Goal: Task Accomplishment & Management: Use online tool/utility

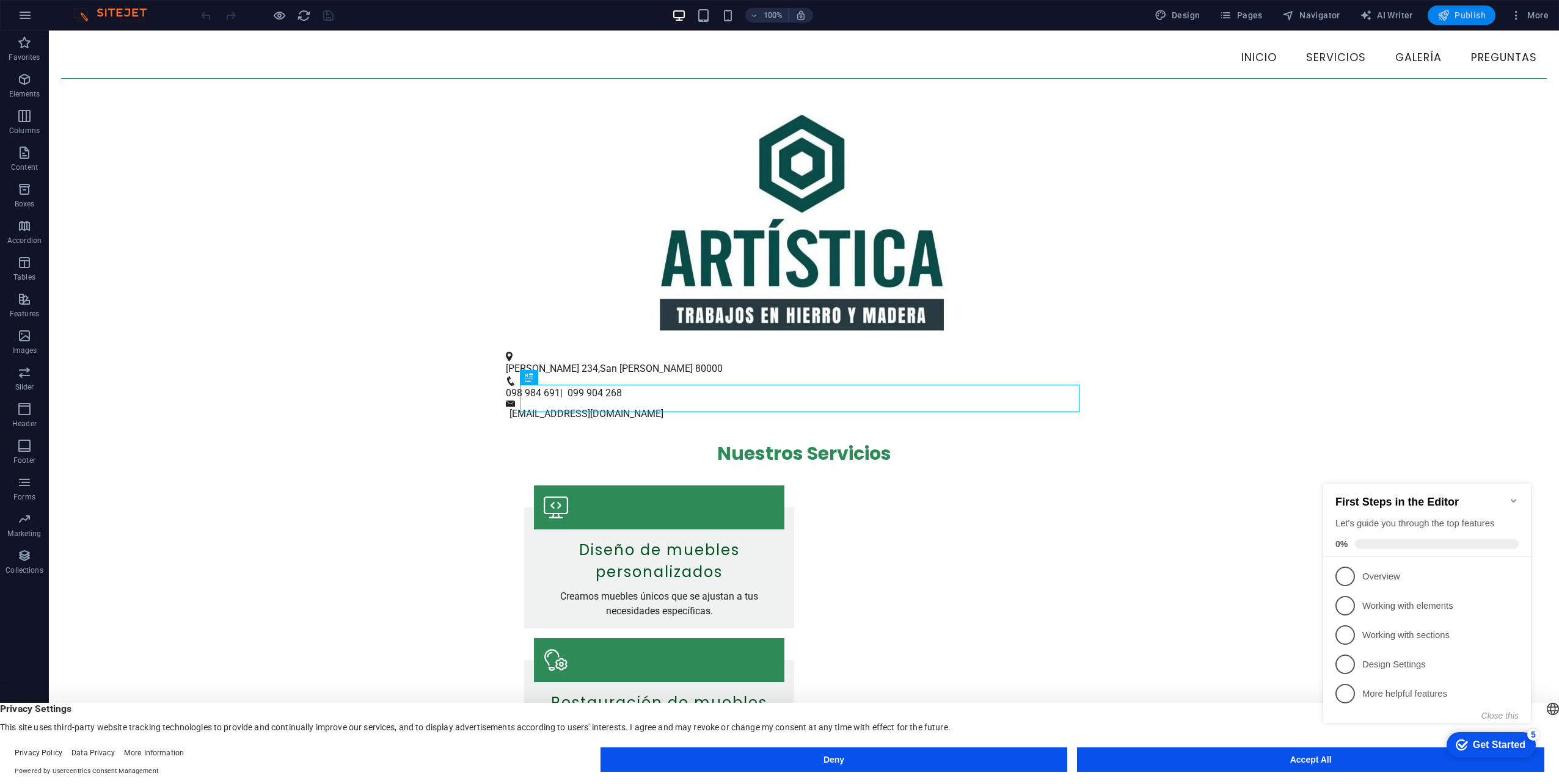
click at [1480, 18] on span "Publish" at bounding box center [1462, 15] width 48 height 12
click at [1464, 22] on button "Publish" at bounding box center [1461, 15] width 67 height 19
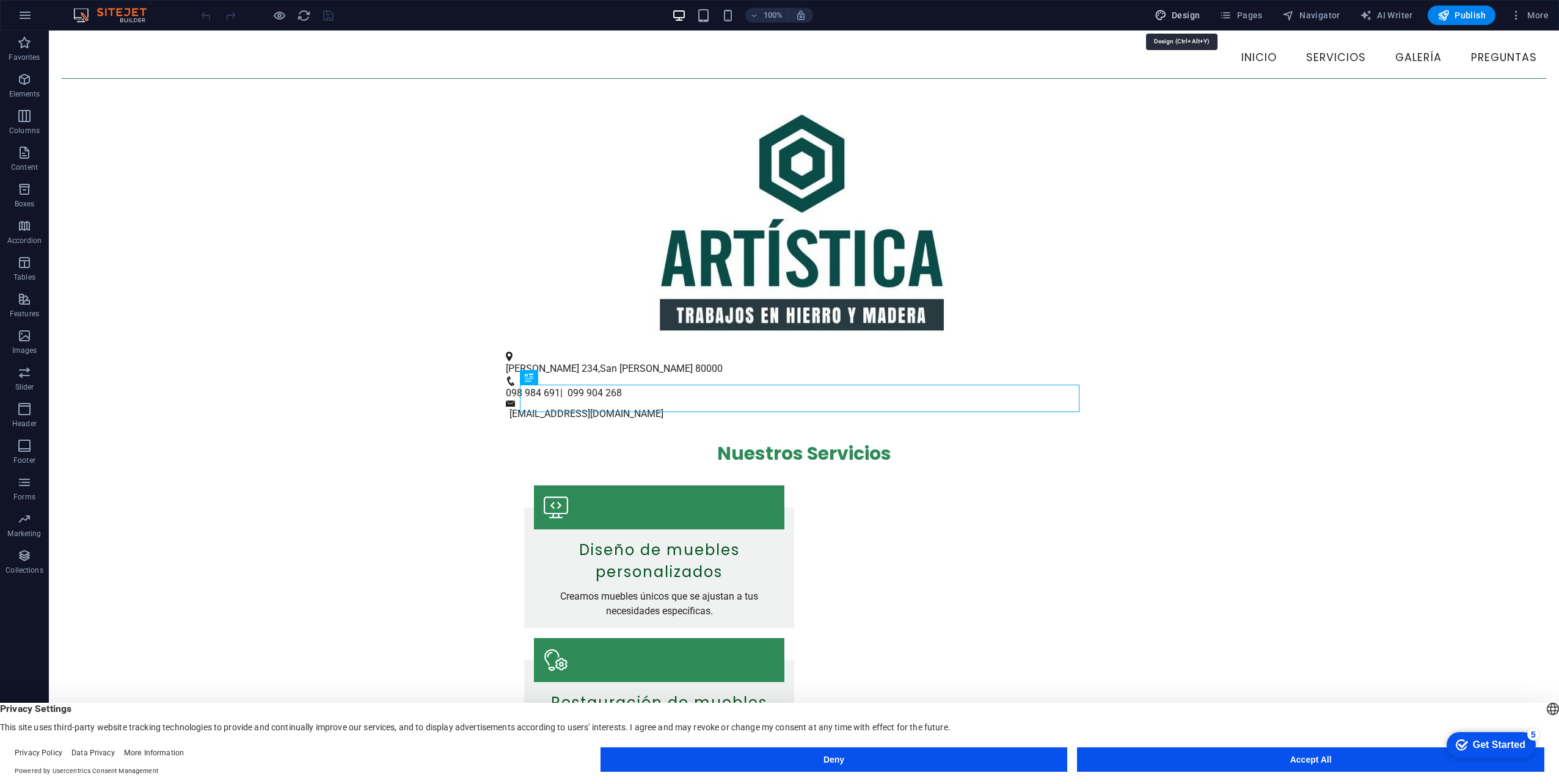
click at [1183, 13] on span "Design" at bounding box center [1178, 15] width 46 height 12
select select "px"
select select "200"
select select "px"
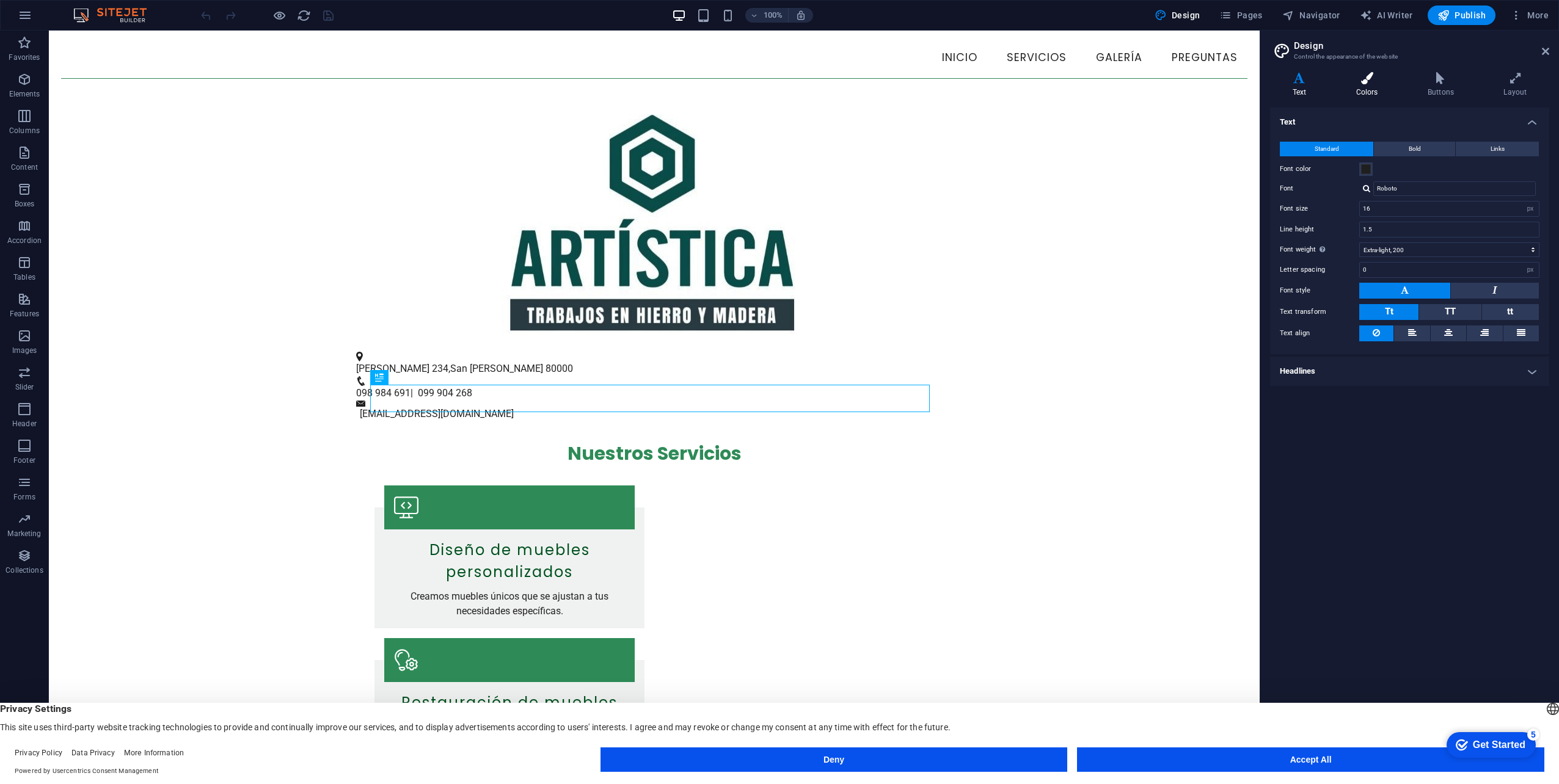
click at [1369, 86] on h4 "Colors" at bounding box center [1369, 85] width 71 height 26
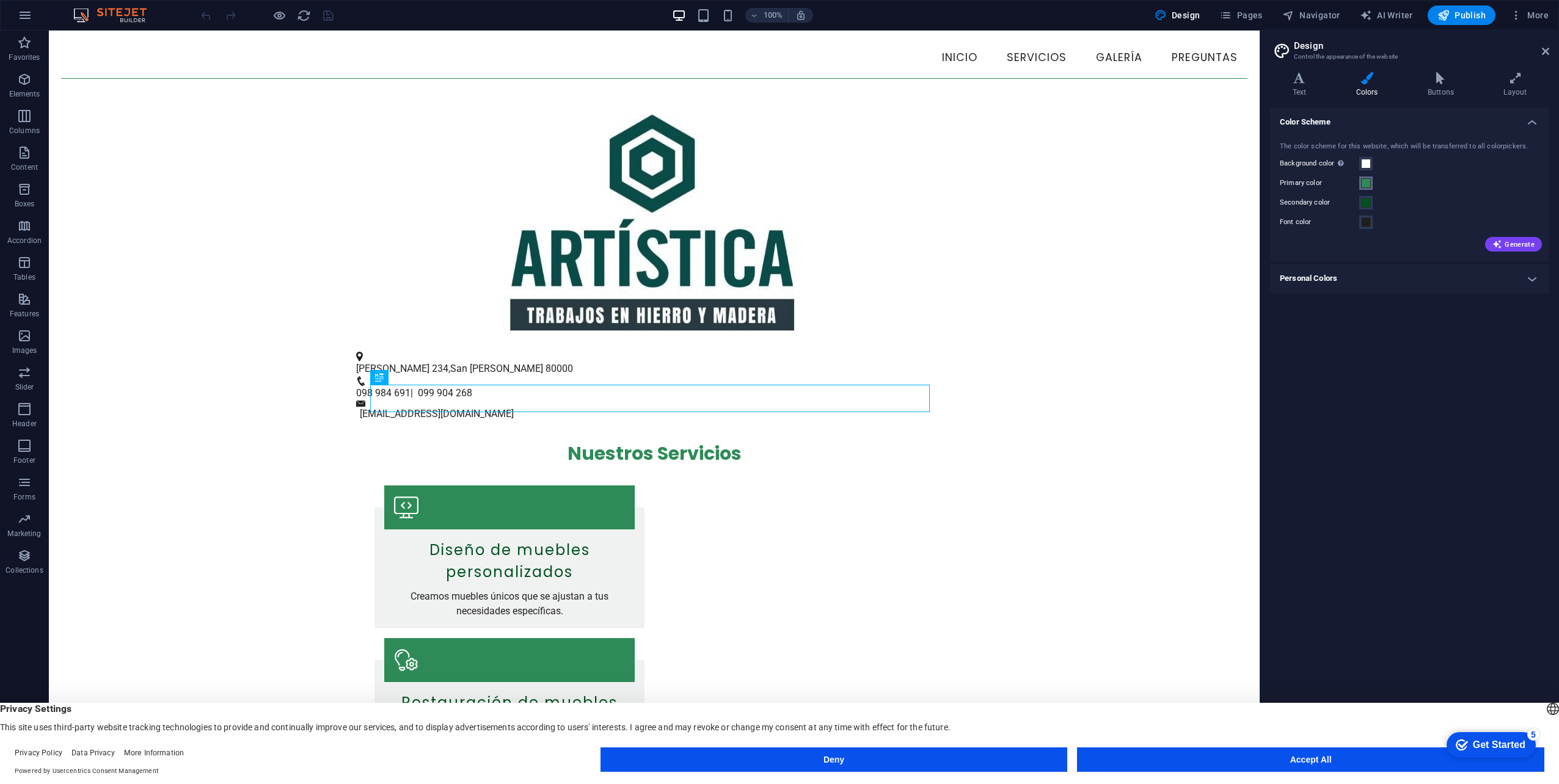
click at [1367, 181] on span at bounding box center [1366, 183] width 10 height 10
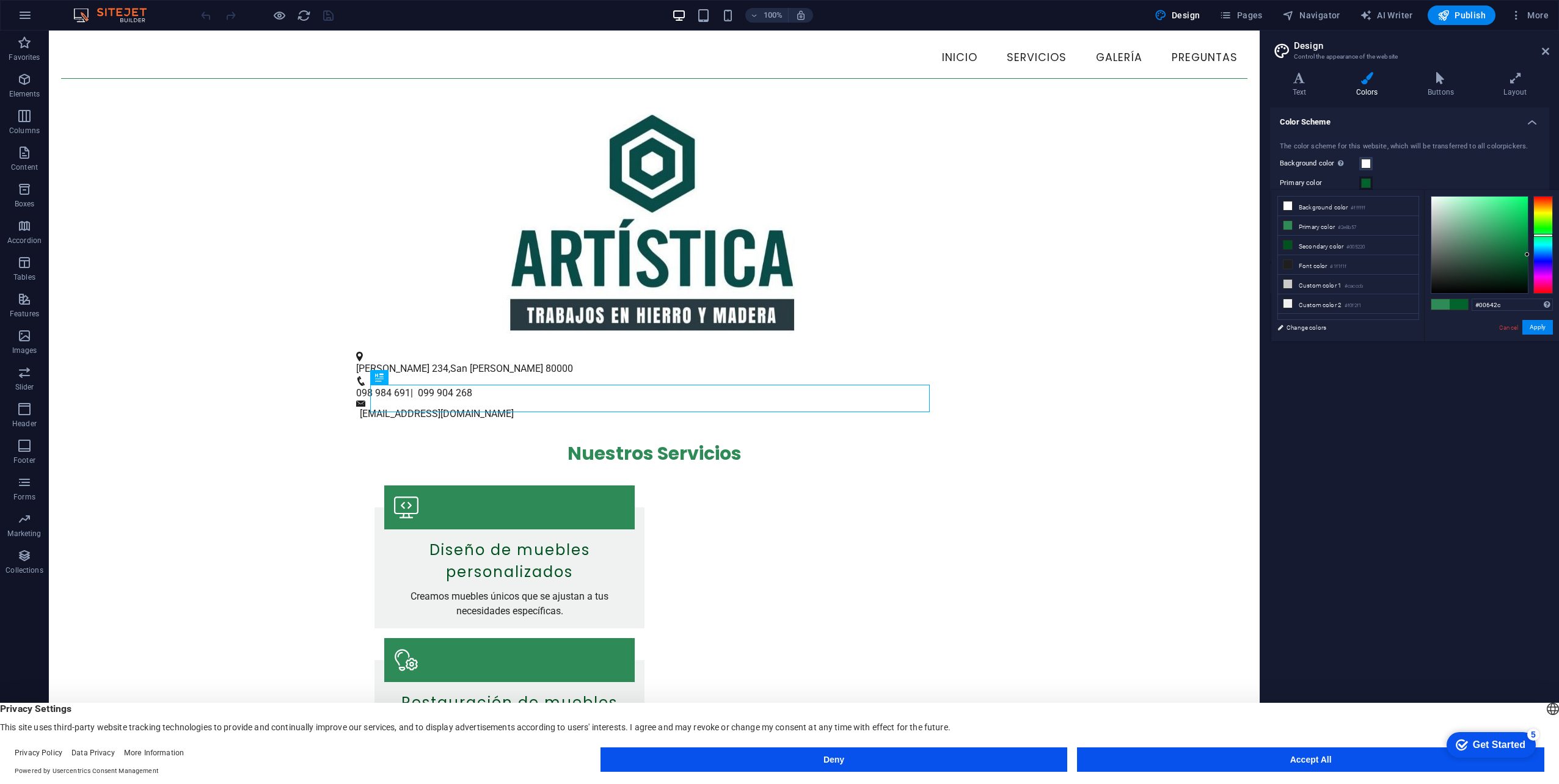
type input "#00632b"
drag, startPoint x: 1523, startPoint y: 250, endPoint x: 1533, endPoint y: 256, distance: 11.7
click at [1533, 256] on div at bounding box center [1492, 245] width 122 height 98
click at [1544, 330] on button "Apply" at bounding box center [1537, 328] width 30 height 15
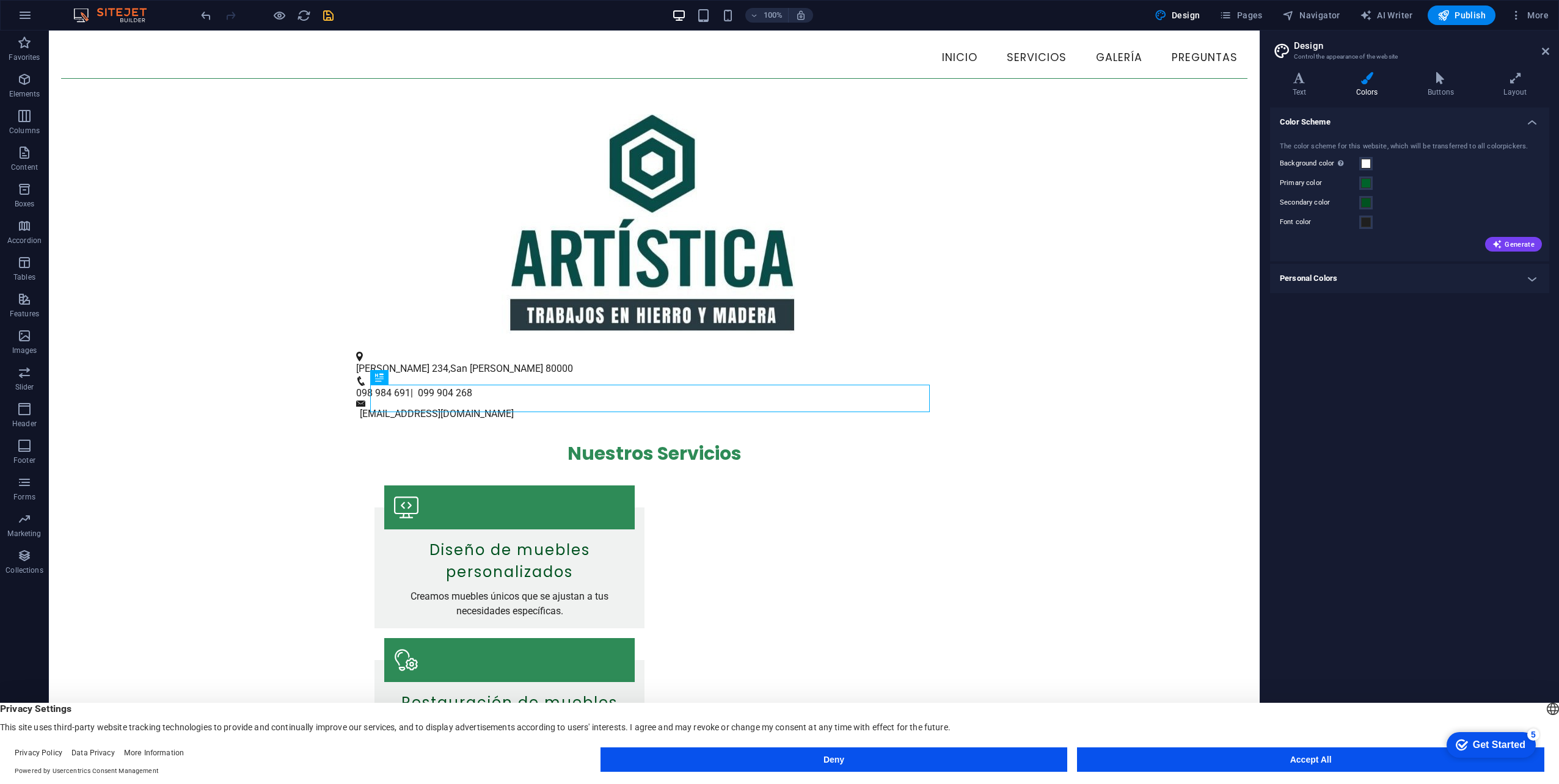
click at [326, 16] on icon "save" at bounding box center [328, 15] width 14 height 14
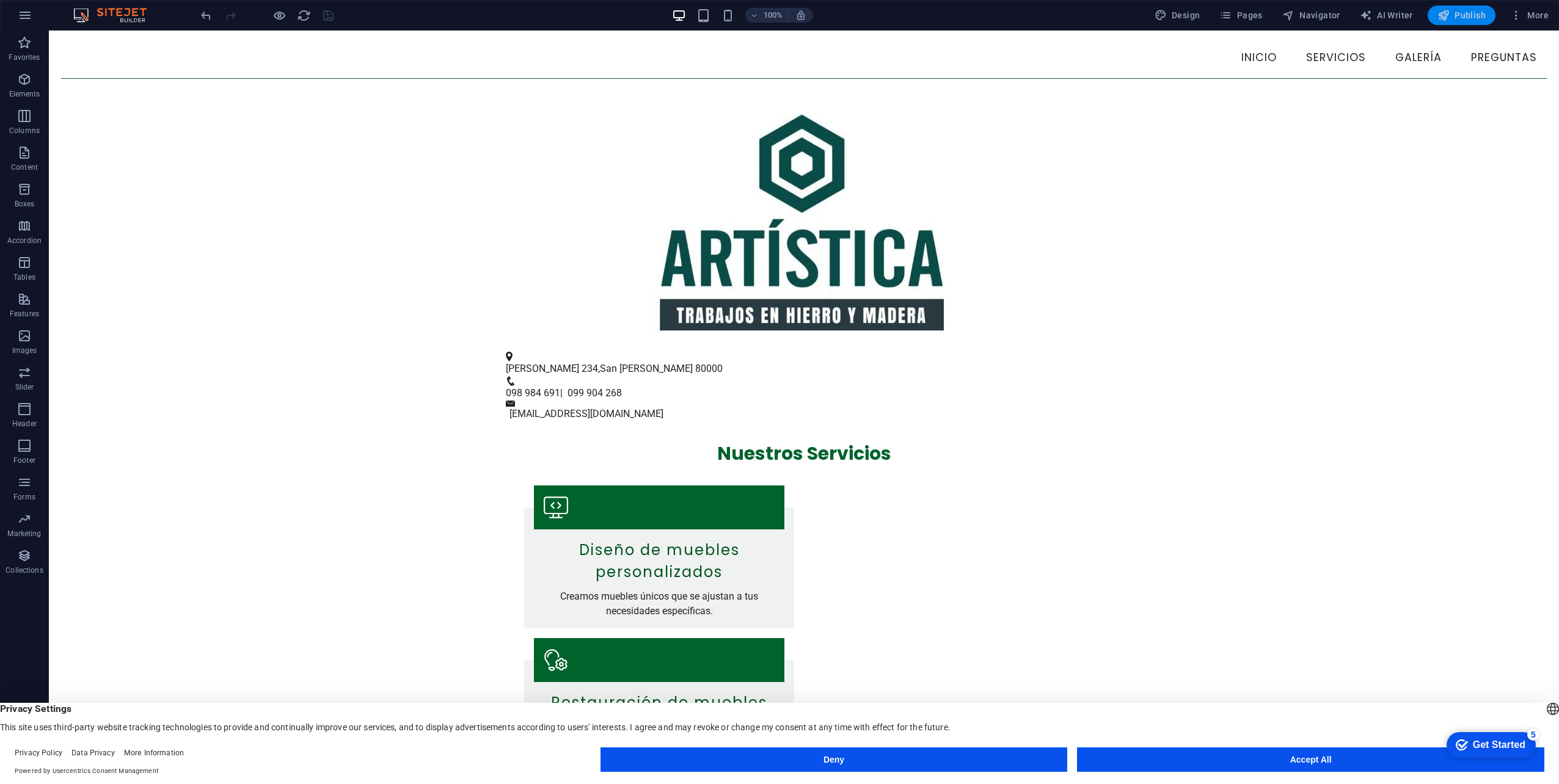
click at [1474, 18] on span "Publish" at bounding box center [1462, 15] width 48 height 12
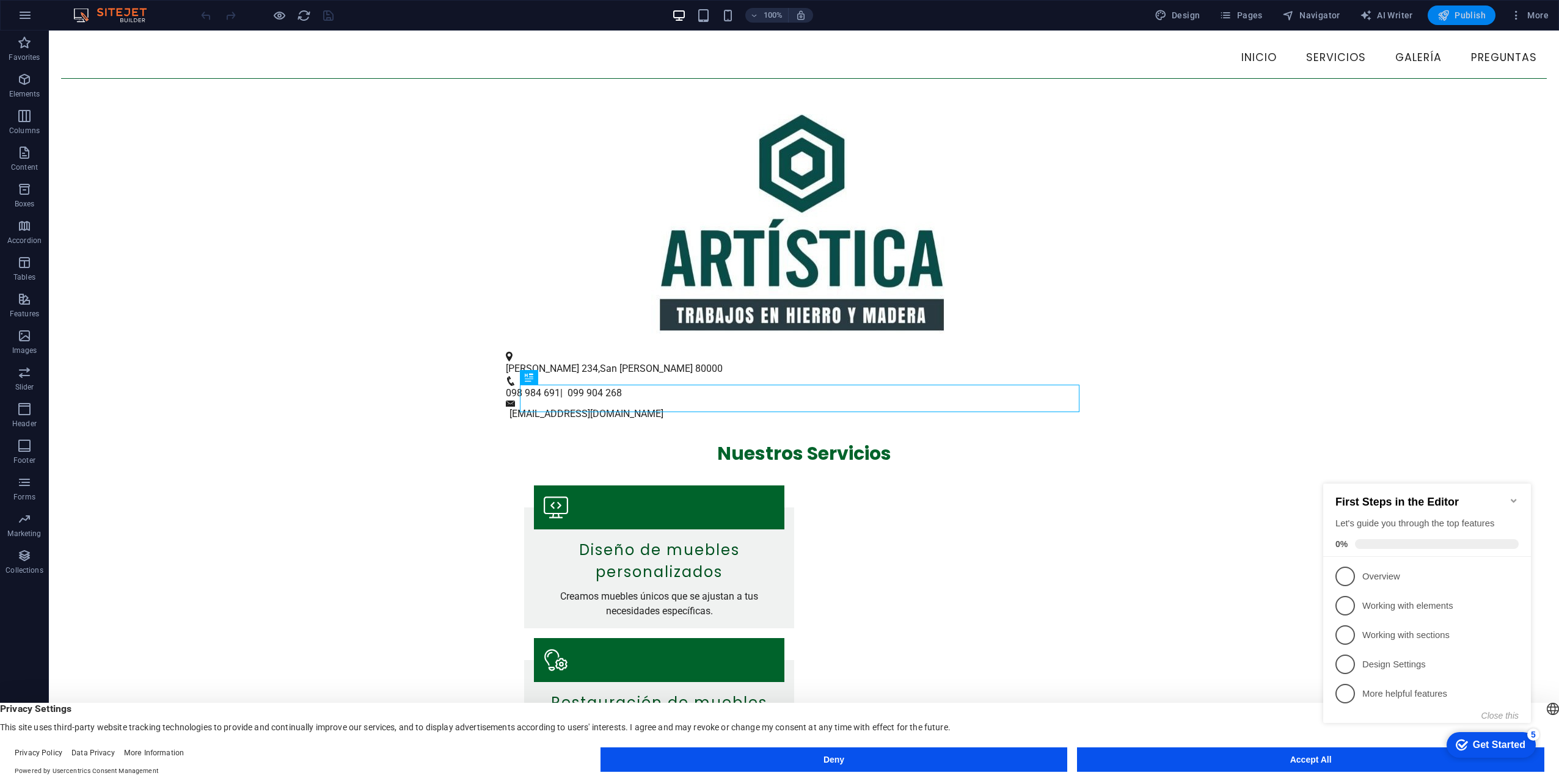
click at [1454, 16] on span "Publish" at bounding box center [1462, 15] width 48 height 12
